Goal: Use online tool/utility: Utilize a website feature to perform a specific function

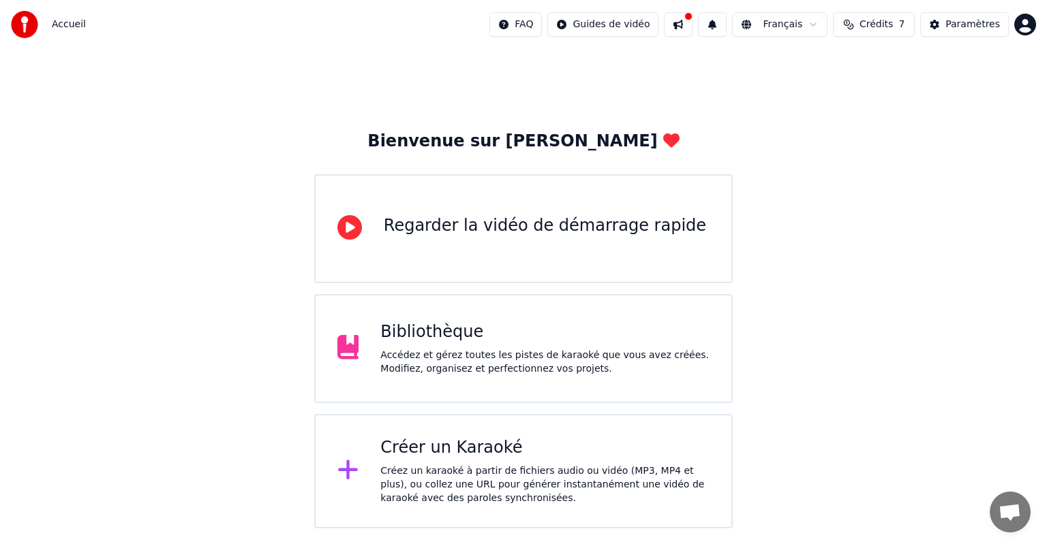
click at [482, 465] on div "Créez un karaoké à partir de fichiers audio ou vidéo (MP3, MP4 et plus), ou col…" at bounding box center [544, 485] width 329 height 41
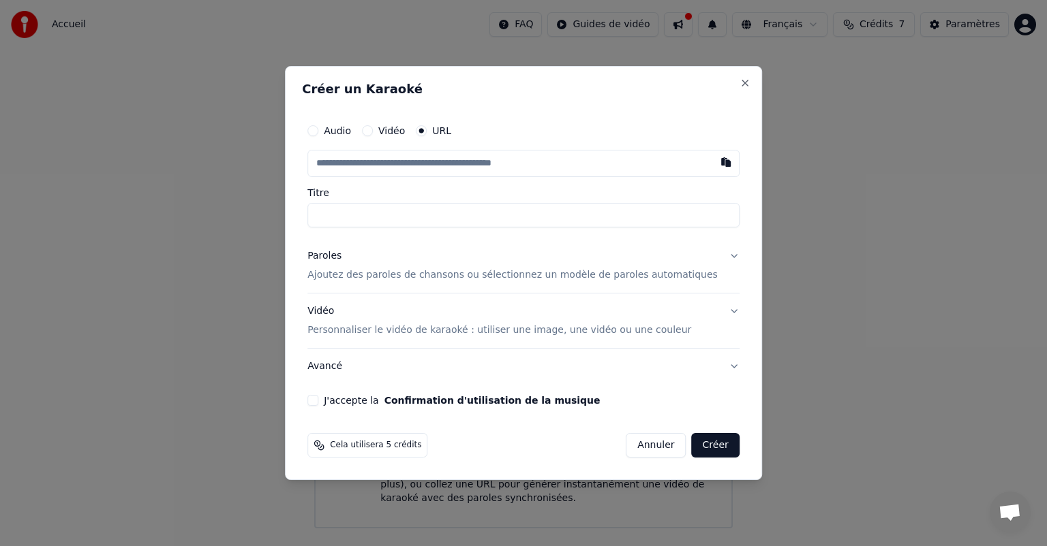
click at [351, 132] on label "Audio" at bounding box center [337, 131] width 27 height 10
click at [318, 132] on button "Audio" at bounding box center [312, 130] width 11 height 11
click at [382, 161] on div "Choisir un fichier" at bounding box center [359, 163] width 102 height 25
type input "**********"
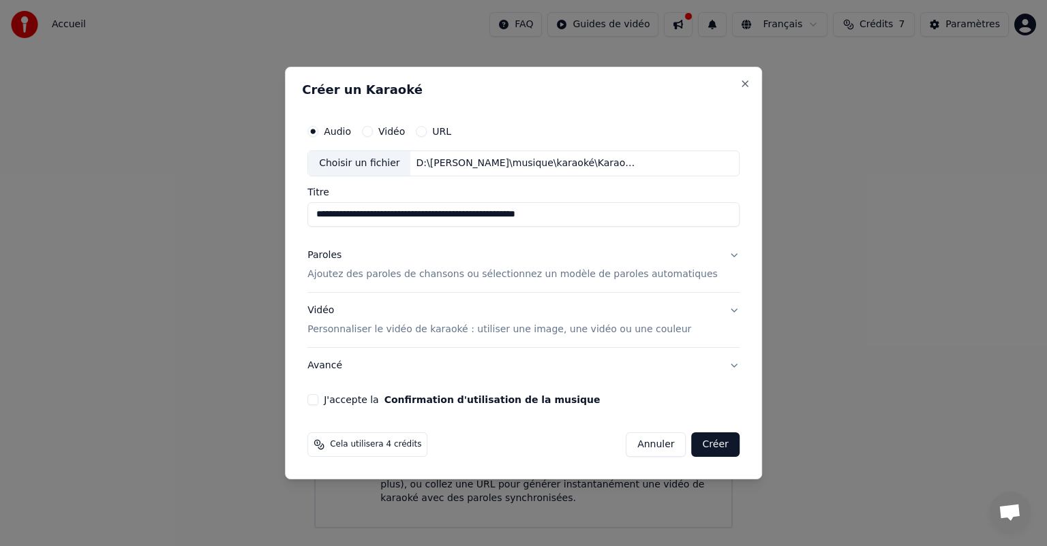
click at [412, 275] on p "Ajoutez des paroles de chansons ou sélectionnez un modèle de paroles automatiqu…" at bounding box center [512, 275] width 410 height 14
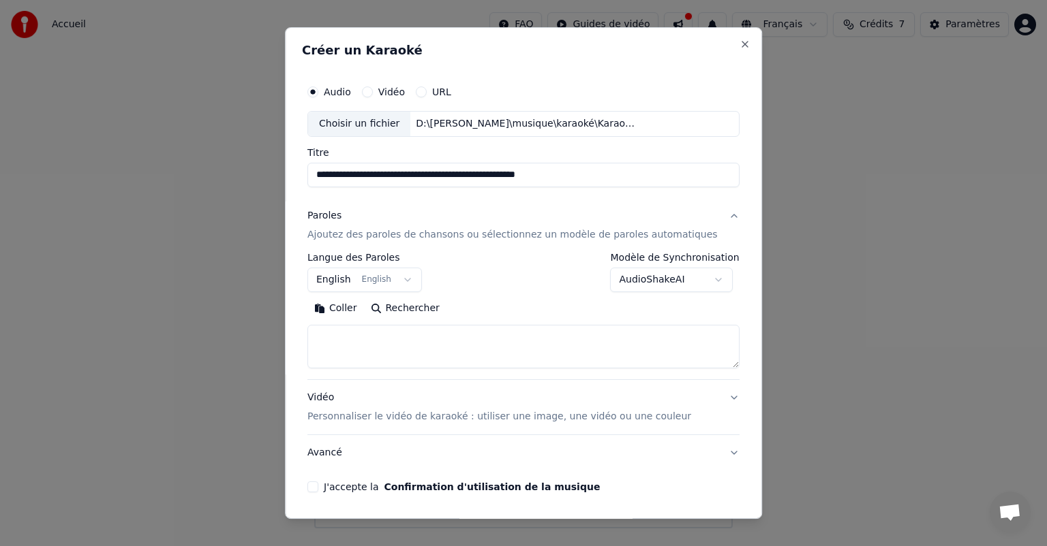
click at [361, 338] on textarea at bounding box center [523, 347] width 432 height 44
paste textarea "**********"
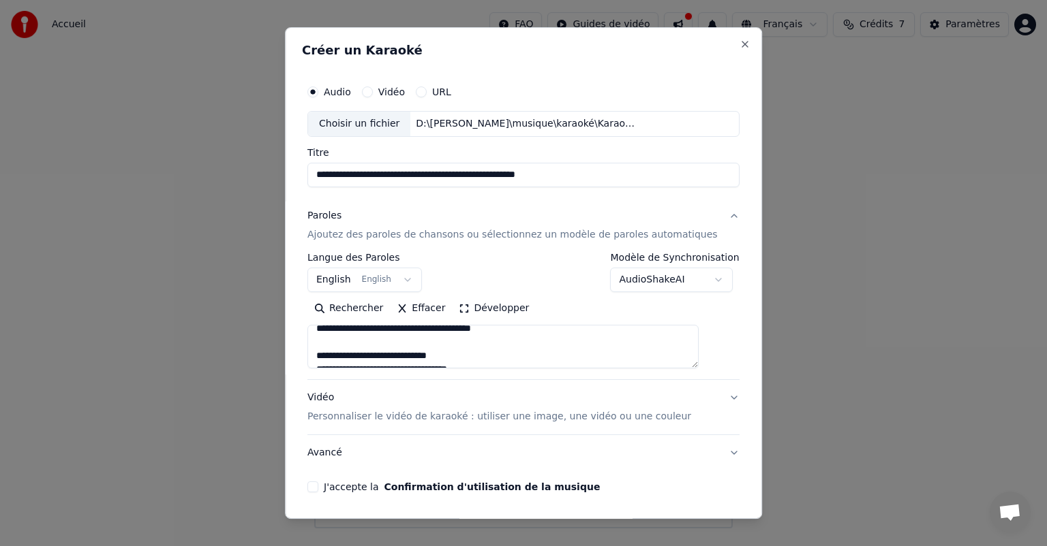
scroll to position [41, 0]
drag, startPoint x: 335, startPoint y: 350, endPoint x: 355, endPoint y: 369, distance: 28.4
click at [335, 350] on textarea at bounding box center [502, 347] width 391 height 44
click at [392, 358] on textarea at bounding box center [502, 347] width 391 height 44
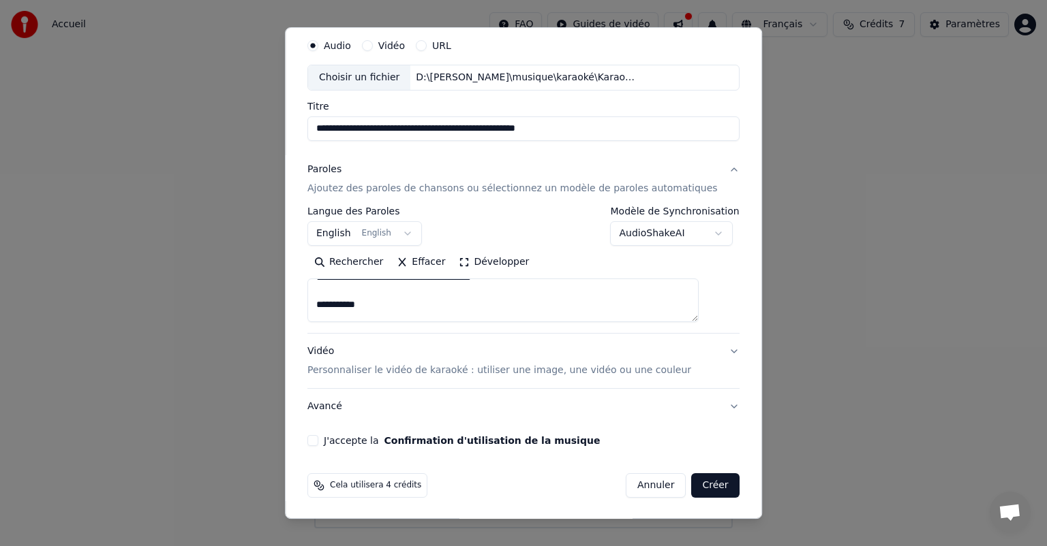
scroll to position [341, 0]
click at [418, 285] on textarea at bounding box center [502, 301] width 391 height 44
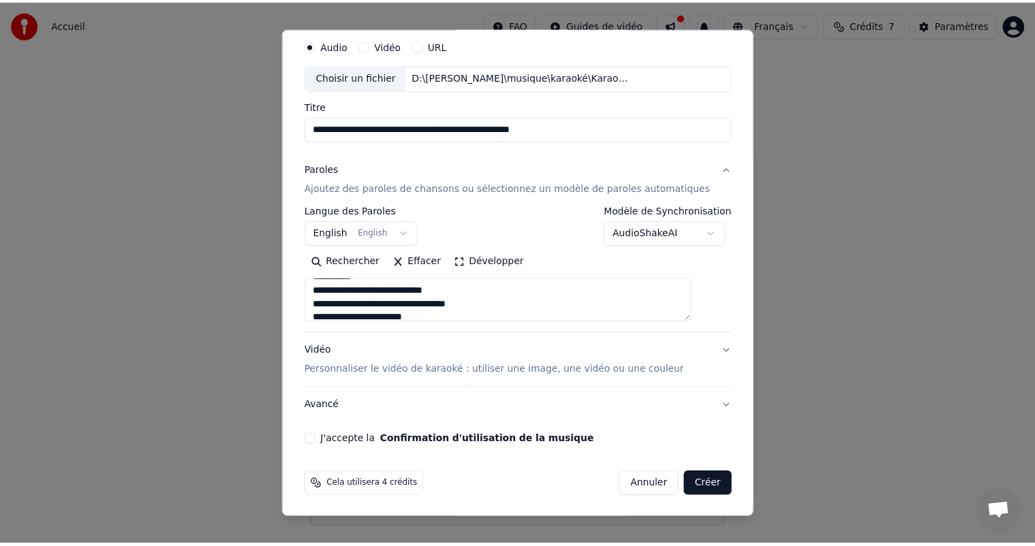
scroll to position [332, 0]
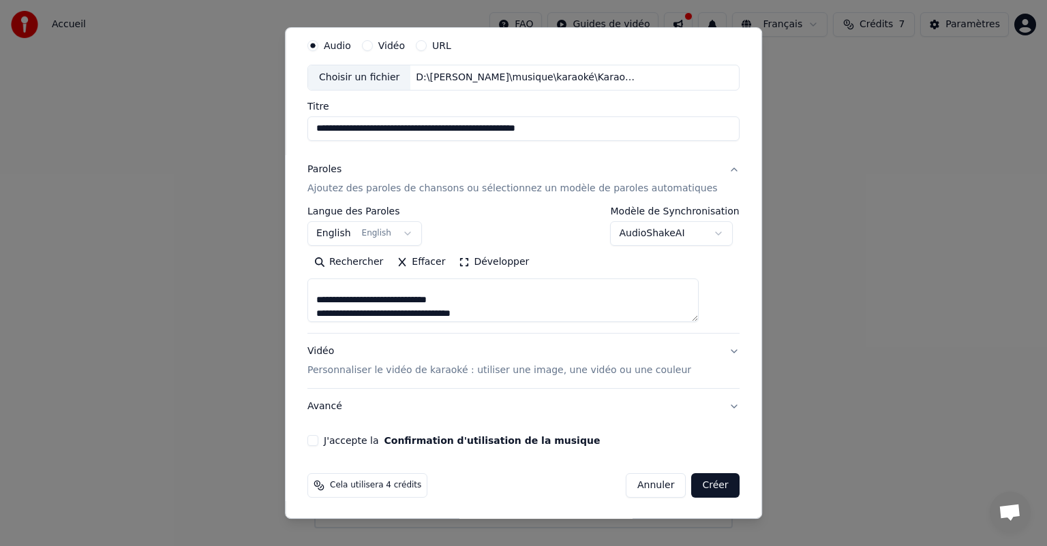
type textarea "**********"
click at [700, 488] on button "Créer" at bounding box center [716, 486] width 48 height 25
select select "**"
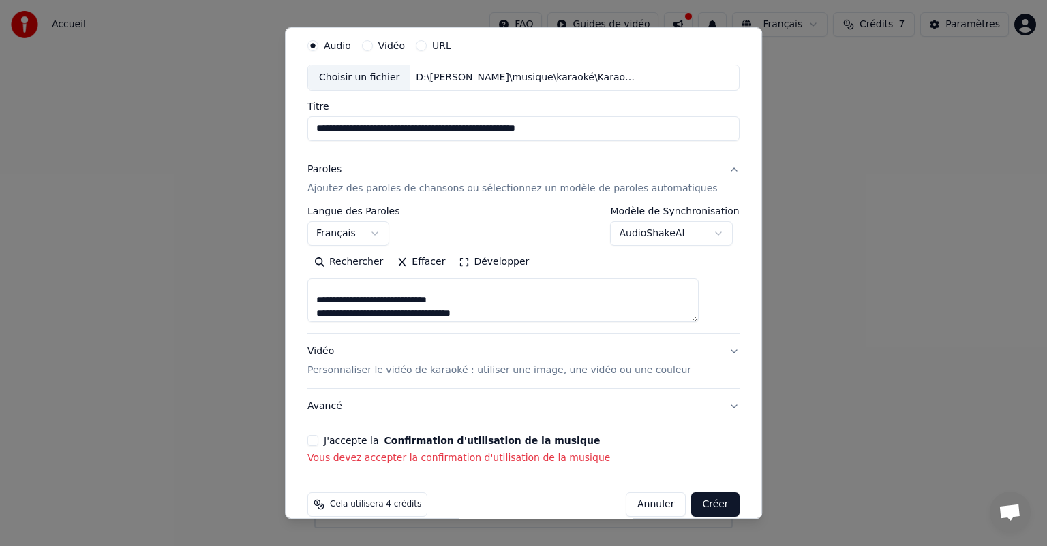
click at [318, 442] on button "J'accepte la Confirmation d'utilisation de la musique" at bounding box center [312, 440] width 11 height 11
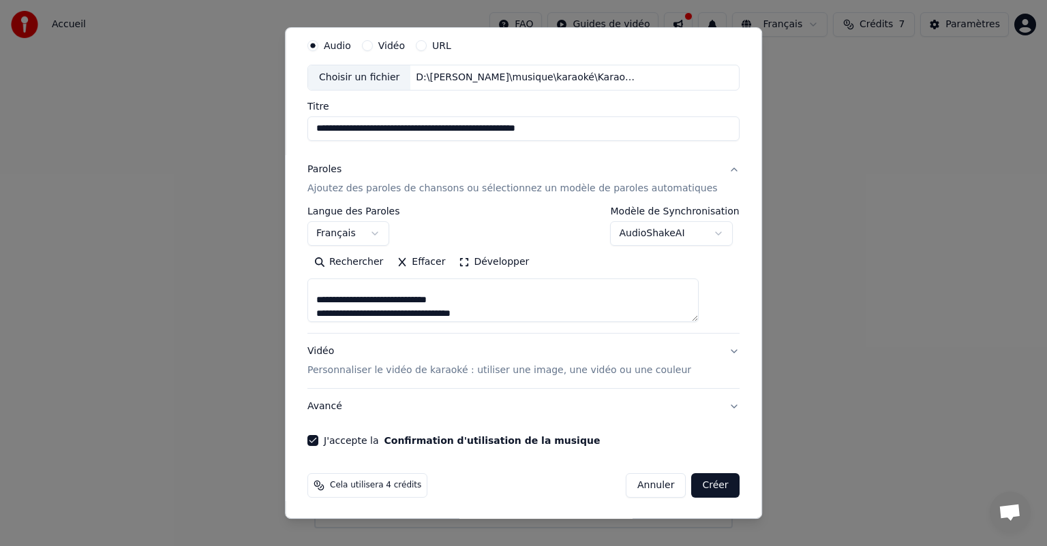
click at [699, 486] on button "Créer" at bounding box center [716, 486] width 48 height 25
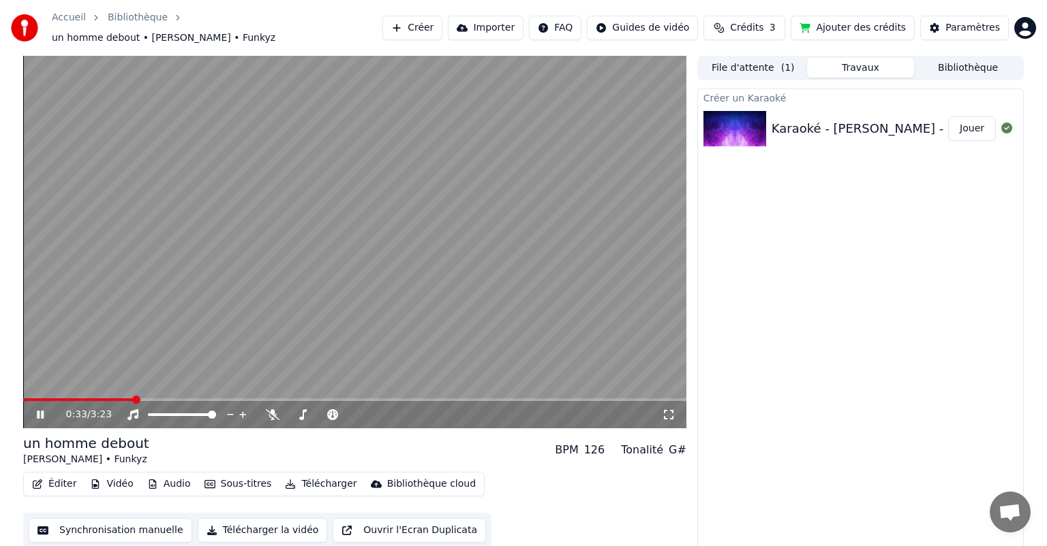
click at [233, 478] on button "Sous-titres" at bounding box center [238, 484] width 78 height 19
click at [876, 291] on div "Créer un Karaoké Karaoké - [PERSON_NAME] - un homme debout ( FR ) By [PERSON_NA…" at bounding box center [860, 321] width 326 height 465
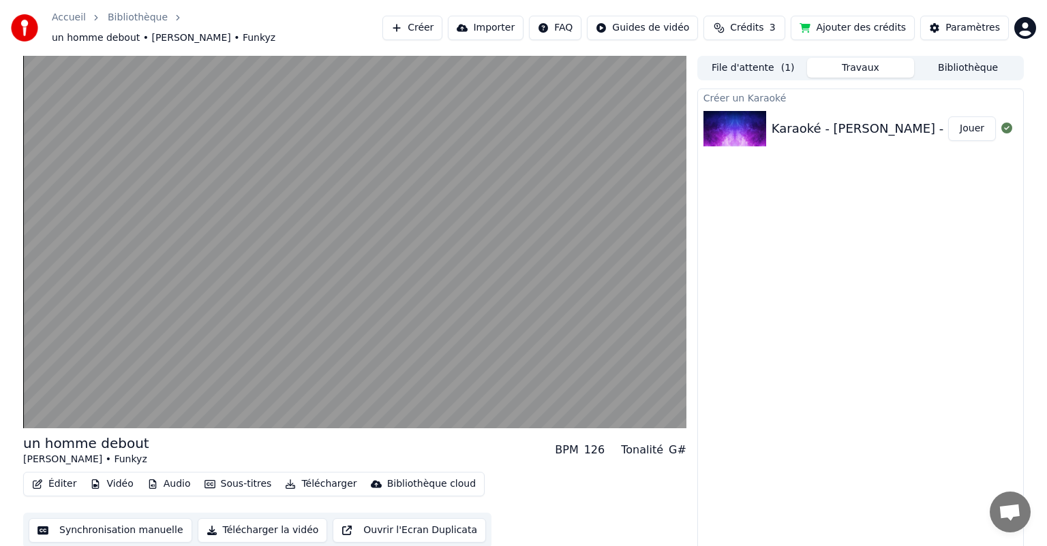
click at [231, 476] on button "Sous-titres" at bounding box center [238, 484] width 78 height 19
click at [539, 496] on div "Éditer Vidéo Audio Sous-titres Télécharger Bibliothèque cloud Synchronisation m…" at bounding box center [354, 510] width 663 height 76
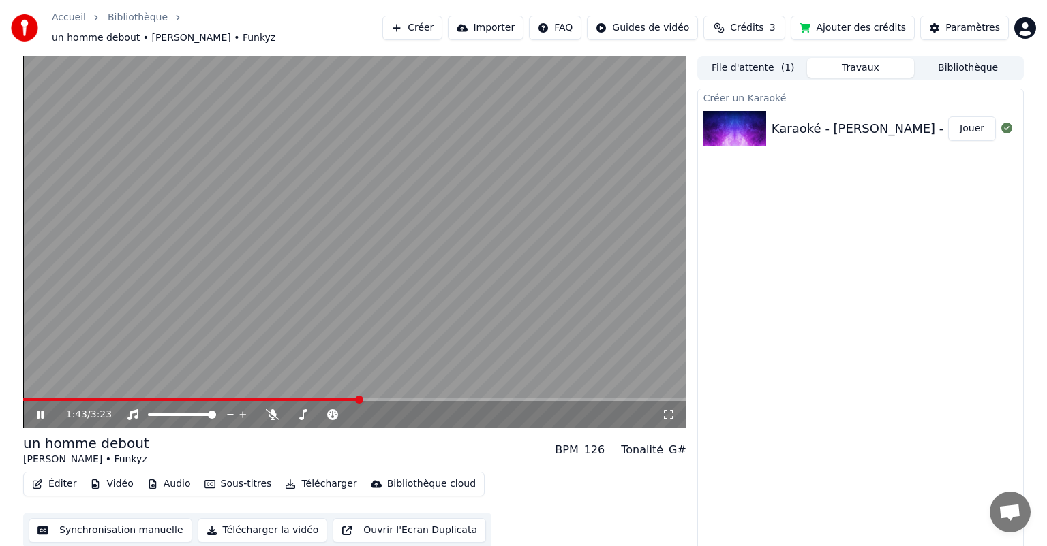
click at [296, 322] on video at bounding box center [354, 242] width 663 height 373
click at [50, 396] on span at bounding box center [53, 400] width 8 height 8
click at [40, 410] on icon at bounding box center [40, 415] width 8 height 10
click at [326, 333] on video at bounding box center [354, 242] width 663 height 373
click at [226, 477] on button "Sous-titres" at bounding box center [238, 484] width 78 height 19
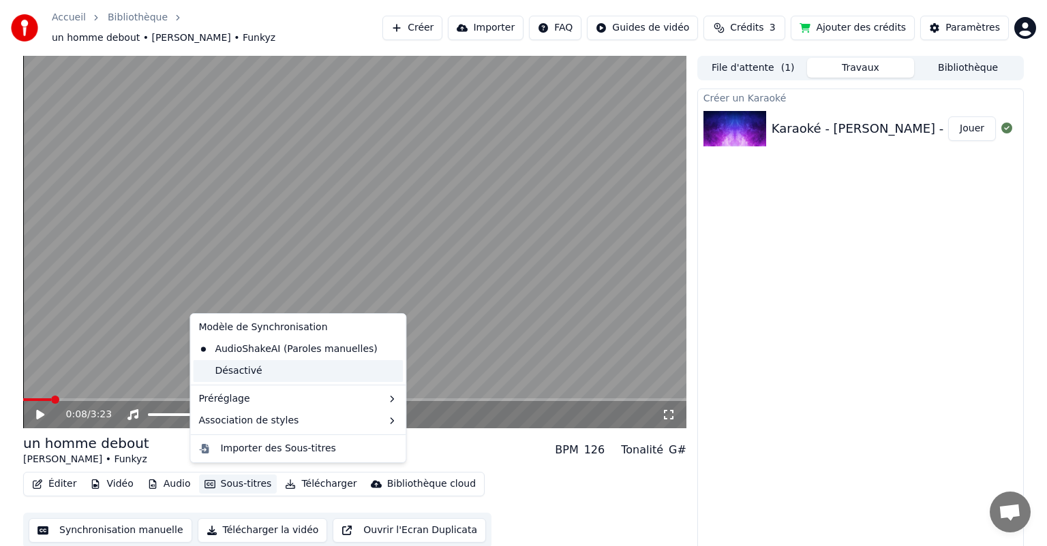
click at [226, 369] on div "Désactivé" at bounding box center [298, 371] width 210 height 22
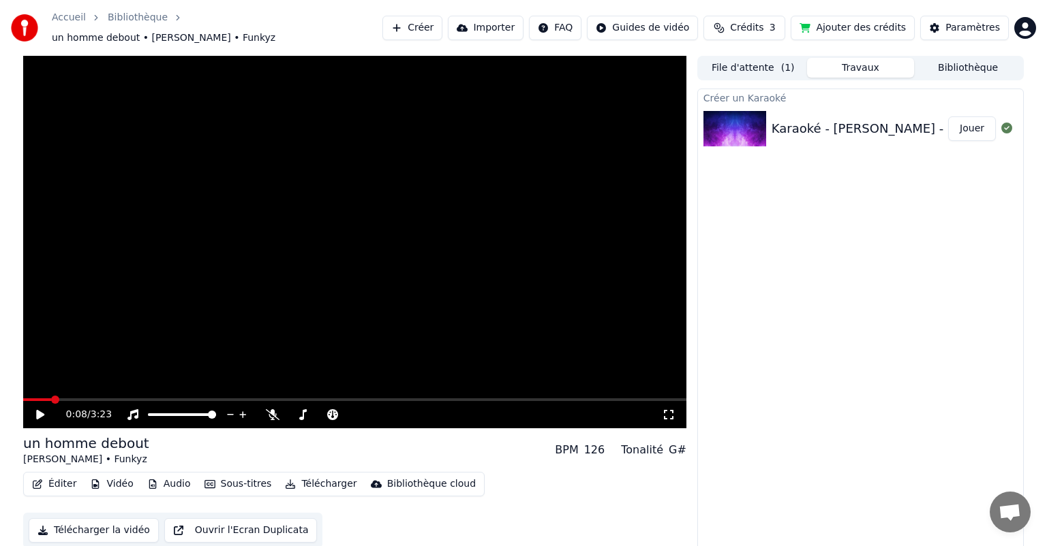
click at [233, 475] on button "Sous-titres" at bounding box center [238, 484] width 78 height 19
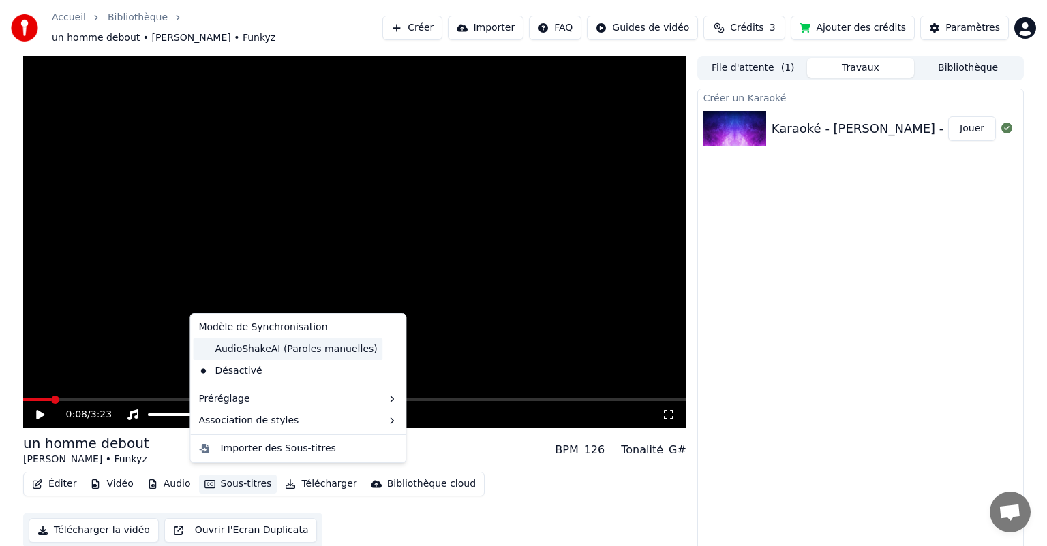
click at [245, 352] on div "AudioShakeAI (Paroles manuelles)" at bounding box center [287, 350] width 189 height 22
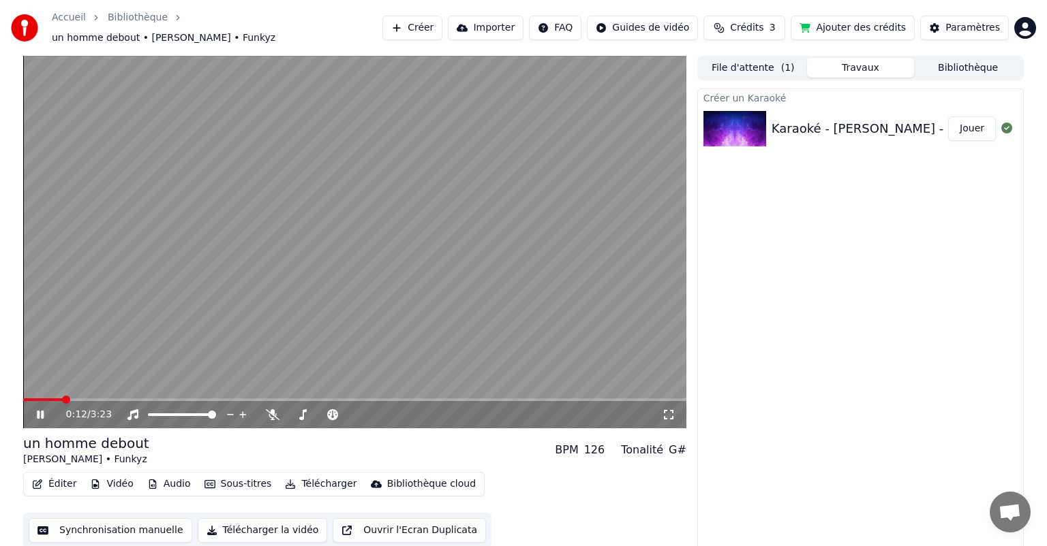
click at [37, 411] on icon at bounding box center [40, 415] width 7 height 8
click at [147, 521] on button "Synchronisation manuelle" at bounding box center [111, 531] width 164 height 25
